Goal: Register for event/course: Register for event/course

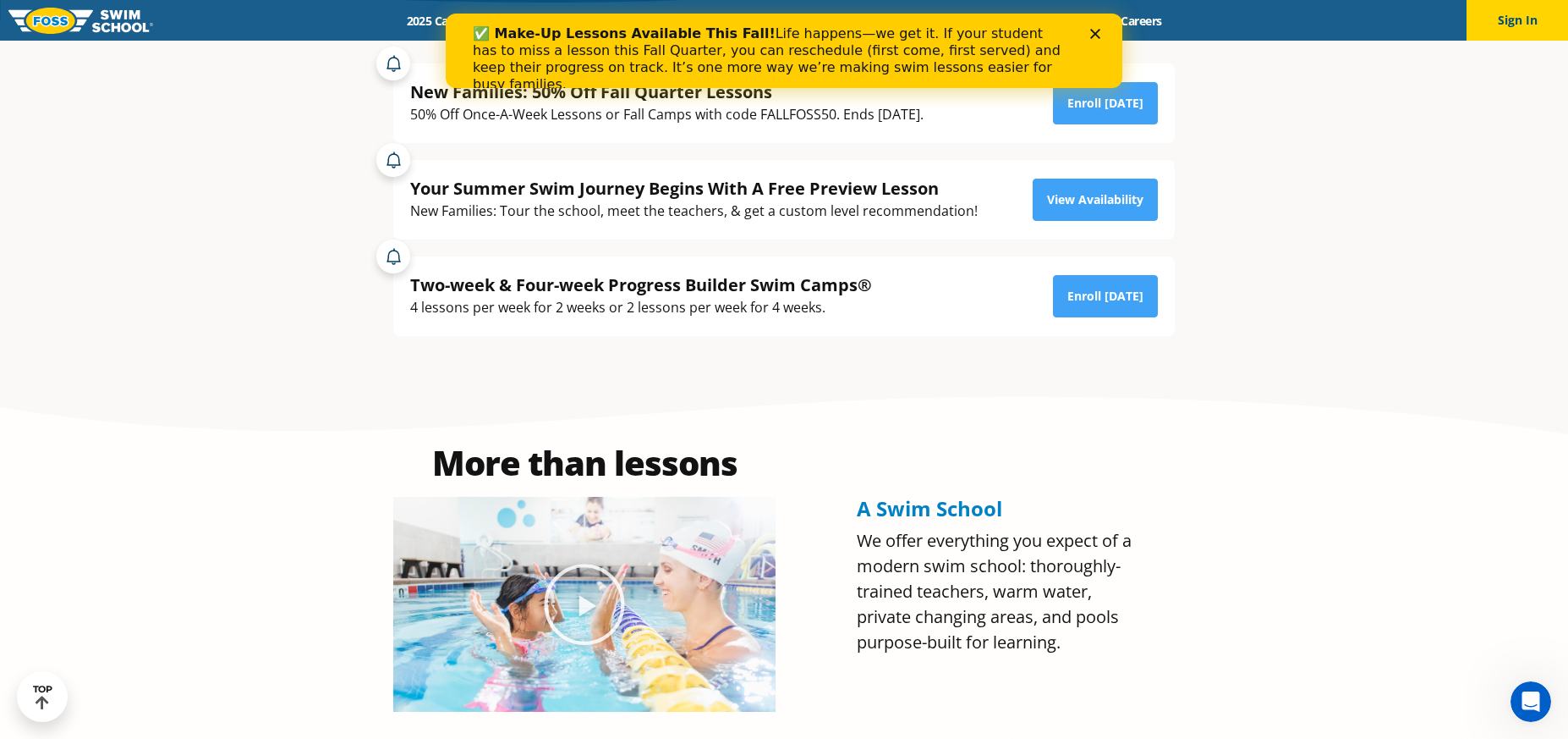
click at [1093, 34] on icon "Close" at bounding box center [1096, 34] width 10 height 10
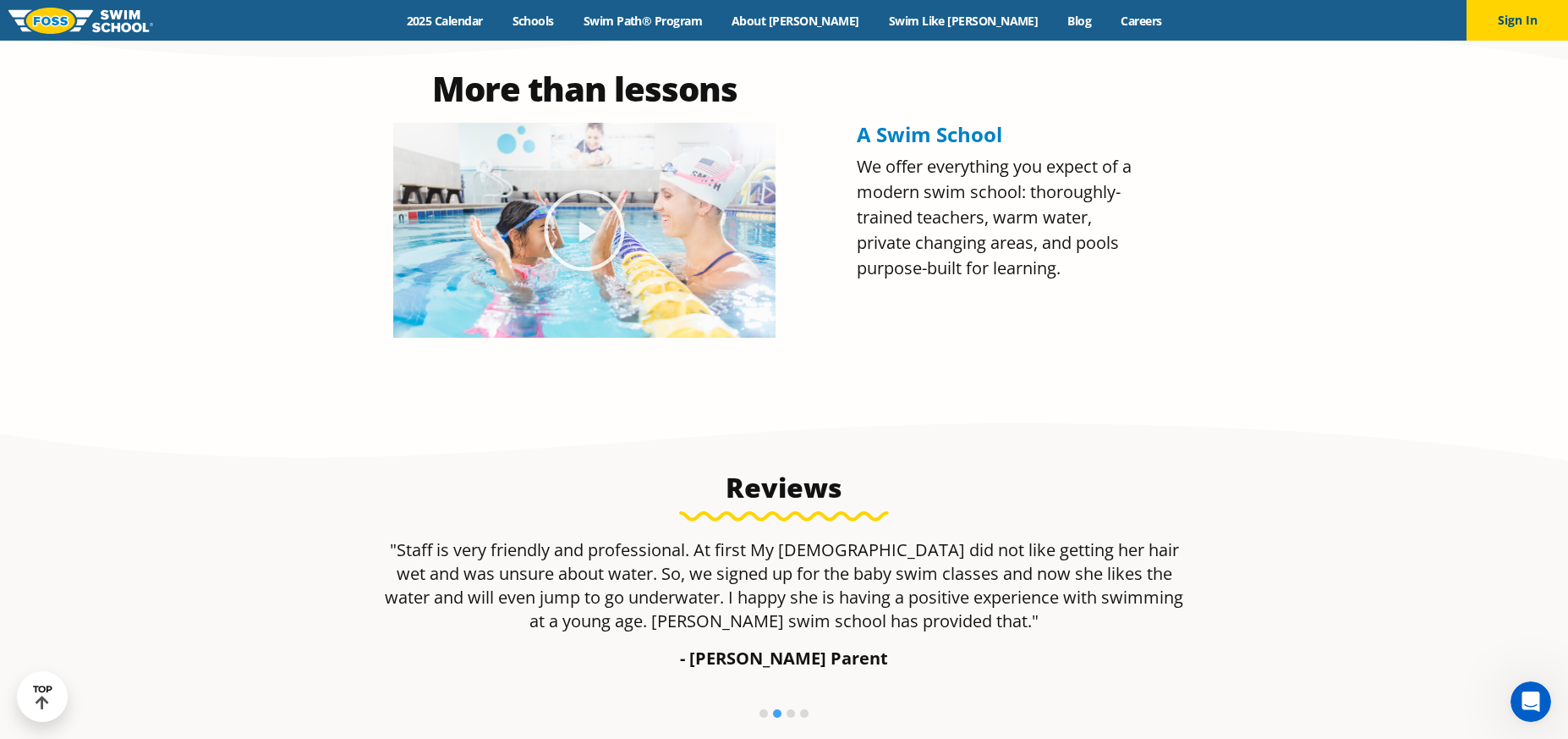
scroll to position [561, 0]
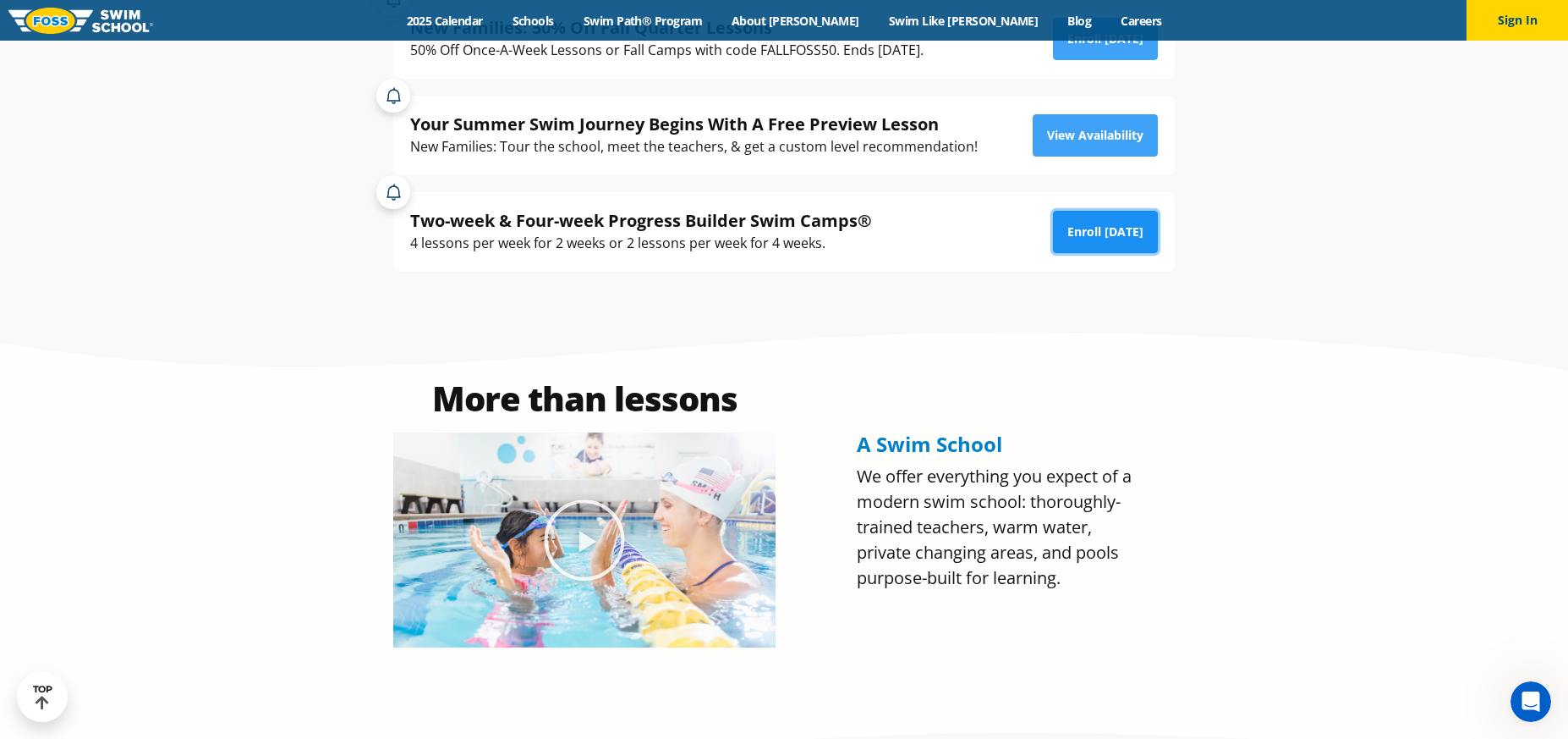
click at [1118, 240] on link "Enroll Today" at bounding box center [1106, 231] width 105 height 43
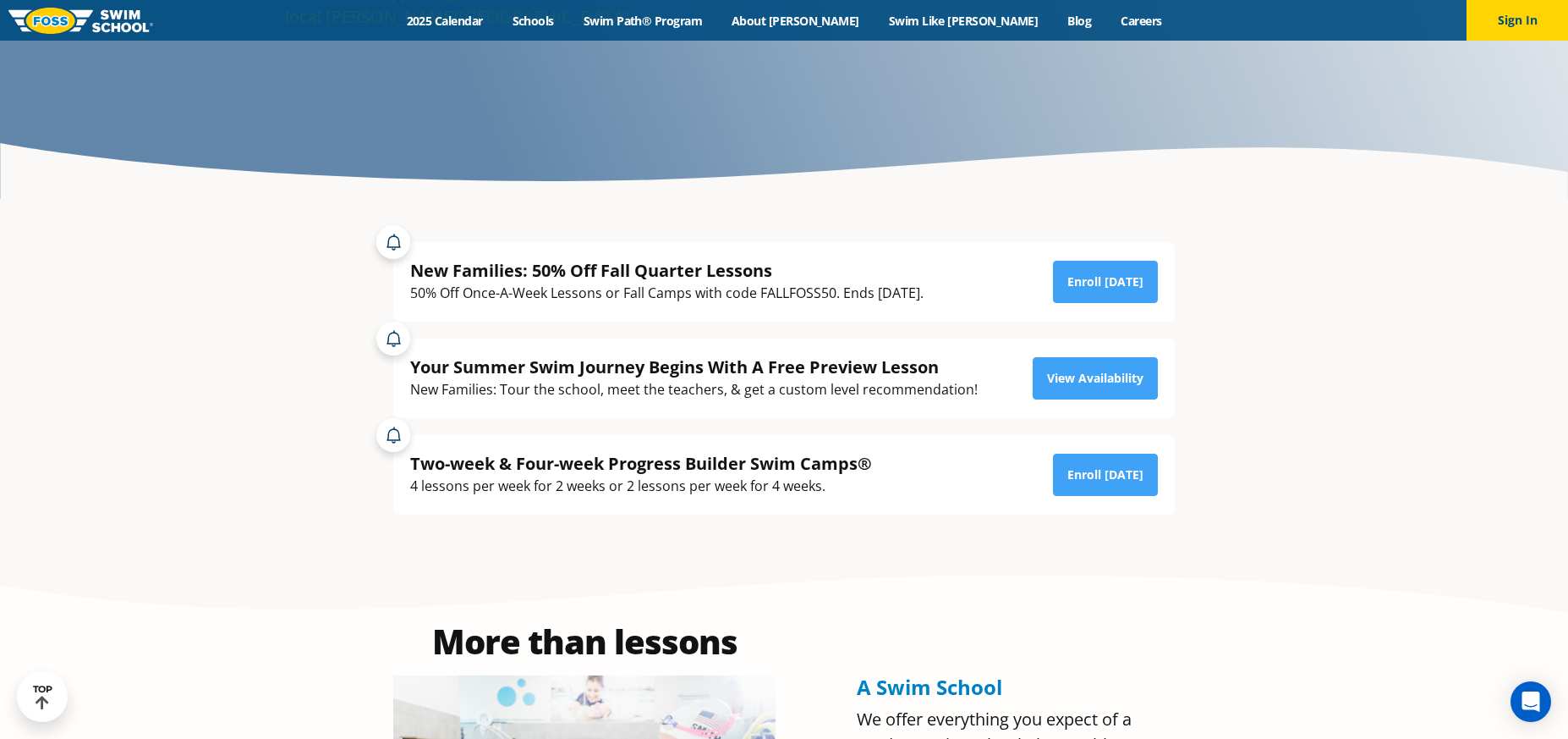
scroll to position [299, 0]
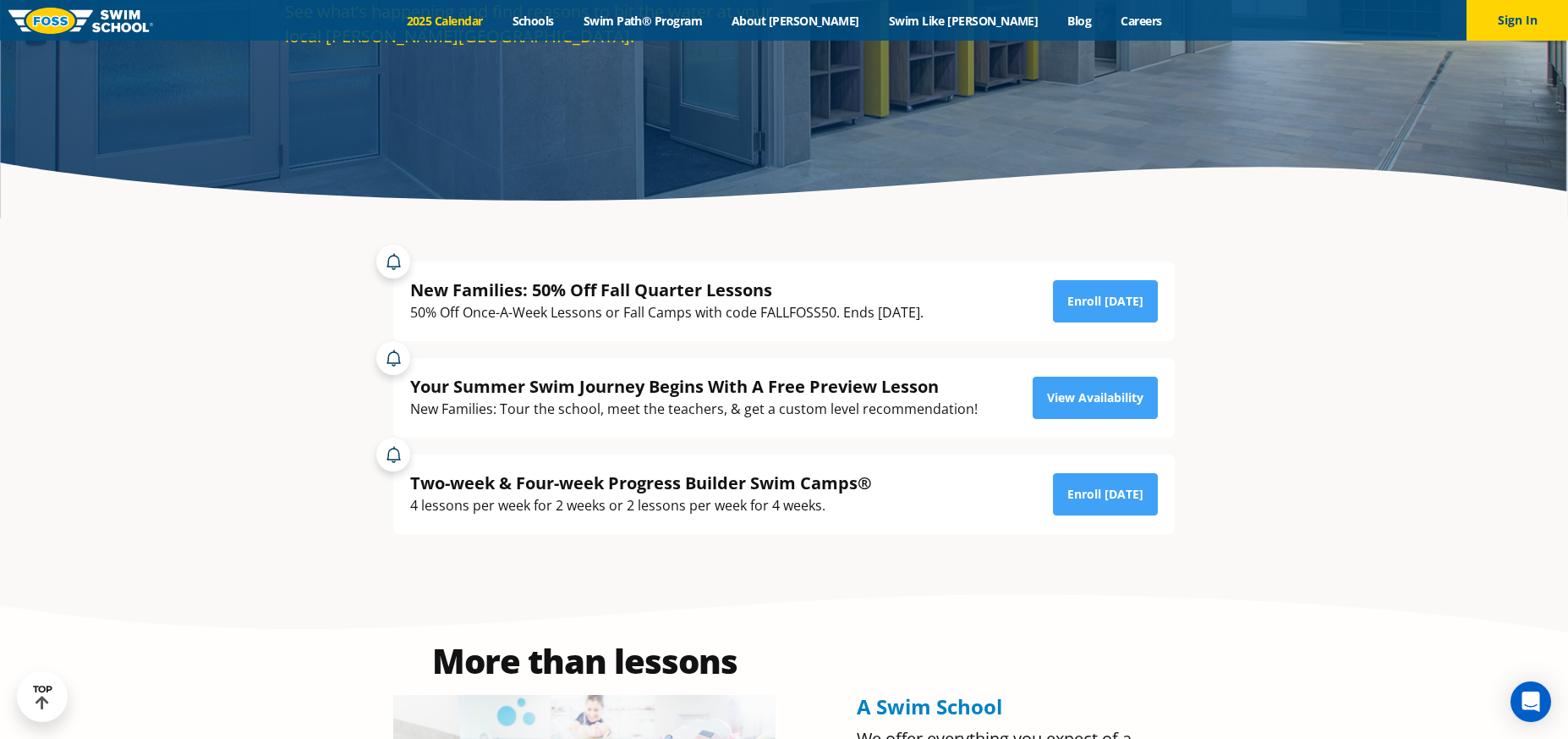
click at [497, 23] on link "2025 Calendar" at bounding box center [445, 21] width 106 height 16
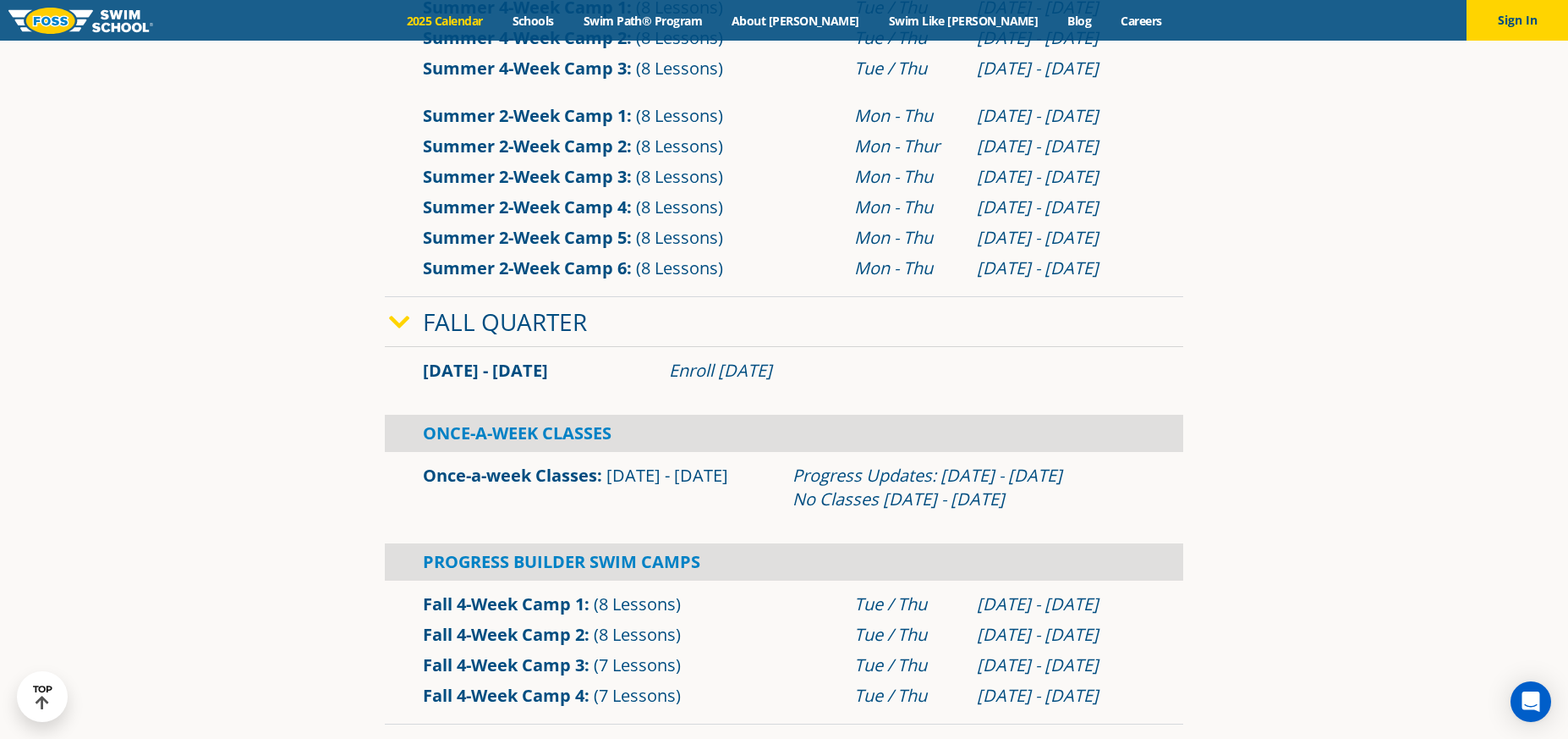
scroll to position [927, 0]
click at [490, 278] on link "Summer 2-Week Camp 6" at bounding box center [525, 267] width 204 height 23
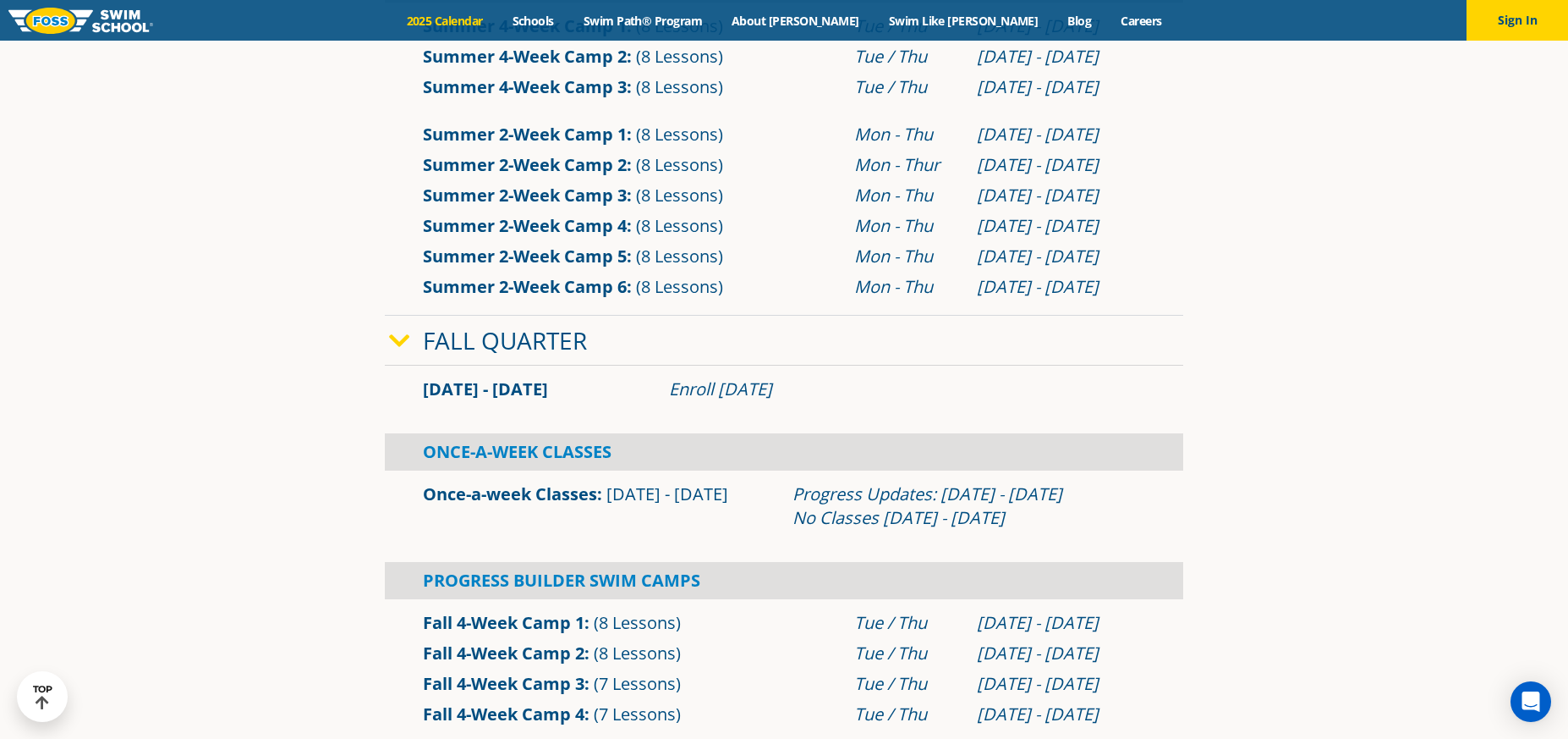
scroll to position [935, 0]
